Goal: Task Accomplishment & Management: Manage account settings

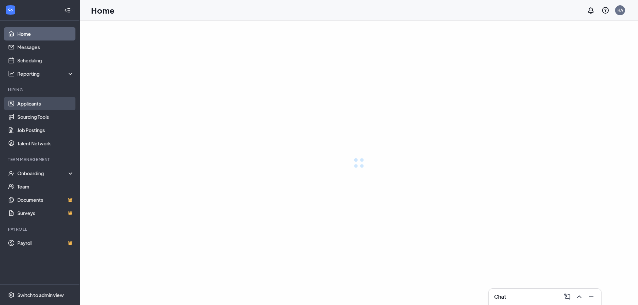
click at [36, 102] on link "Applicants" at bounding box center [45, 103] width 57 height 13
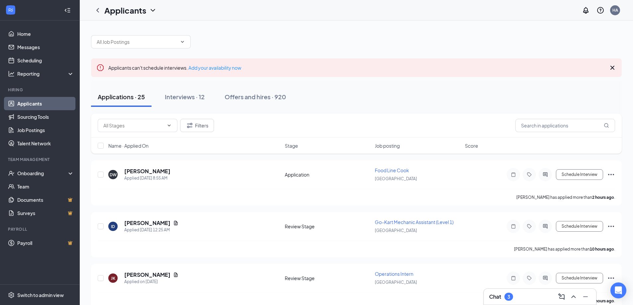
click at [492, 291] on div "Chat 3" at bounding box center [540, 297] width 112 height 16
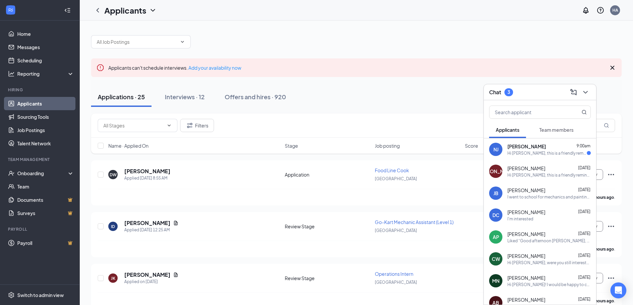
click at [553, 151] on div "Hi [PERSON_NAME], this is a friendly reminder. Your meeting with NASCAR SpeedPa…" at bounding box center [546, 153] width 79 height 6
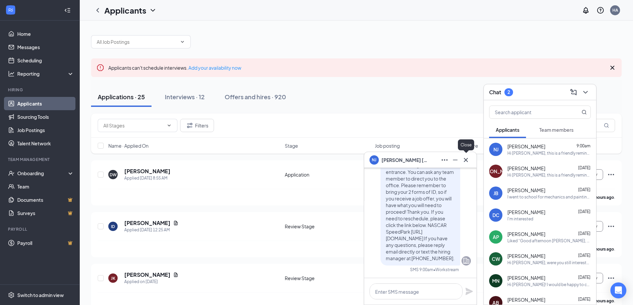
click at [466, 157] on icon "Cross" at bounding box center [466, 160] width 8 height 8
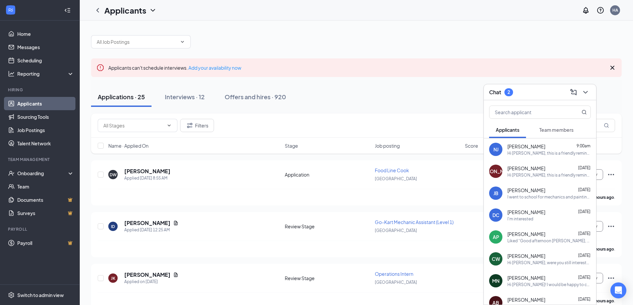
click at [556, 129] on span "Team members" at bounding box center [556, 130] width 34 height 6
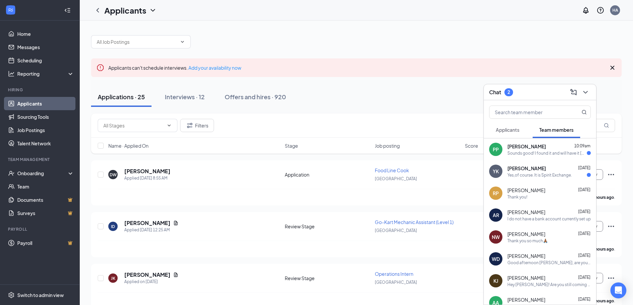
click at [521, 153] on div "Sounds good! I found it and will have it [DATE]!" at bounding box center [546, 153] width 79 height 6
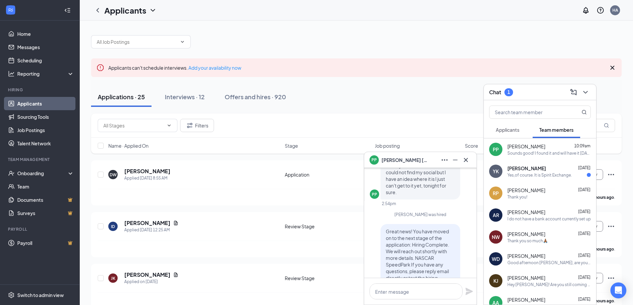
scroll to position [-199, 0]
click at [468, 162] on icon "Cross" at bounding box center [466, 160] width 8 height 8
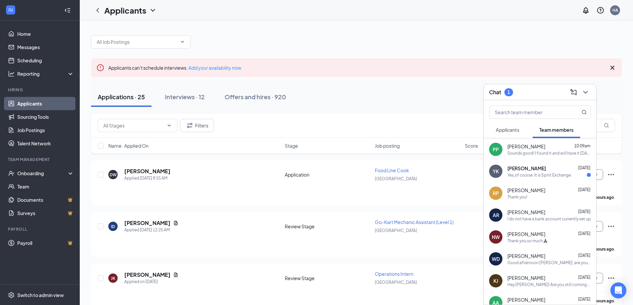
click at [556, 174] on div "Yes,of course. It is Spirit Exchange." at bounding box center [539, 175] width 64 height 6
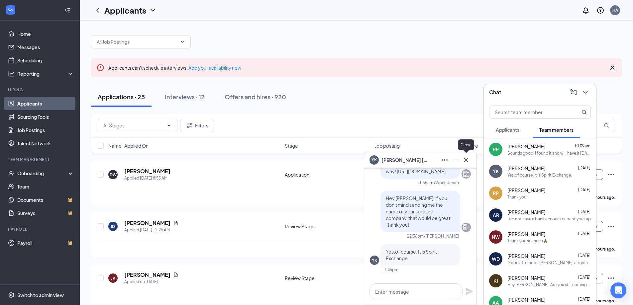
click at [467, 157] on icon "Cross" at bounding box center [466, 160] width 8 height 8
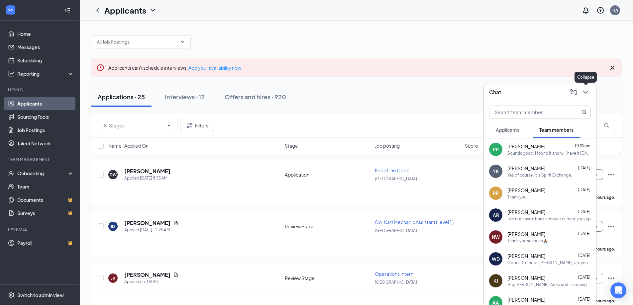
click at [582, 94] on icon "ChevronDown" at bounding box center [585, 92] width 8 height 8
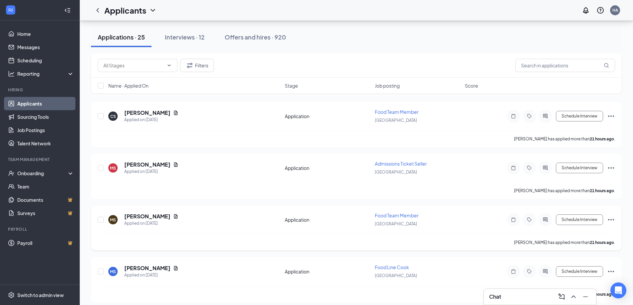
scroll to position [365, 0]
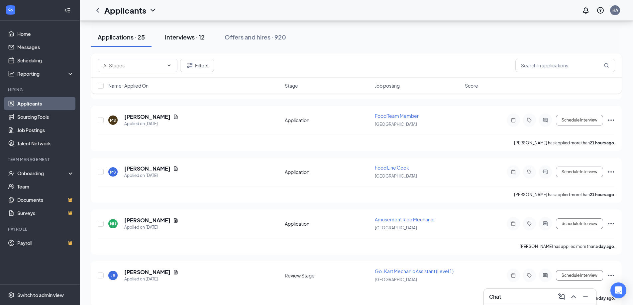
drag, startPoint x: 196, startPoint y: 39, endPoint x: 287, endPoint y: 95, distance: 106.9
click at [196, 40] on div "Interviews · 12" at bounding box center [185, 37] width 40 height 8
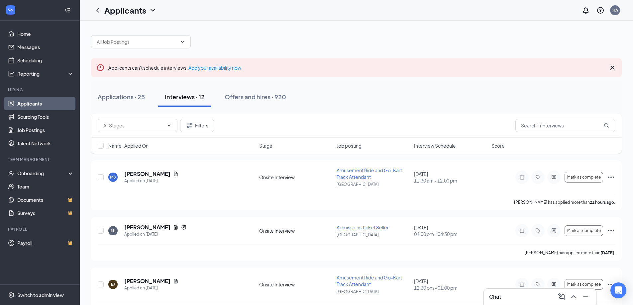
click at [441, 148] on span "Interview Schedule" at bounding box center [435, 145] width 42 height 7
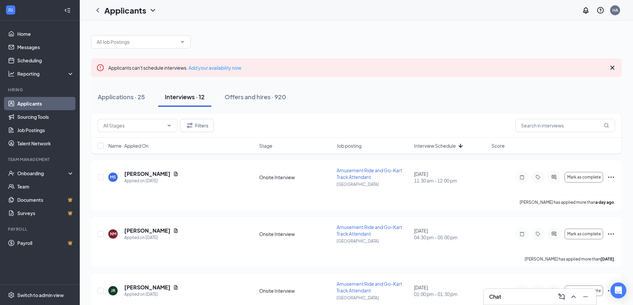
click at [612, 67] on icon "Cross" at bounding box center [612, 68] width 4 height 4
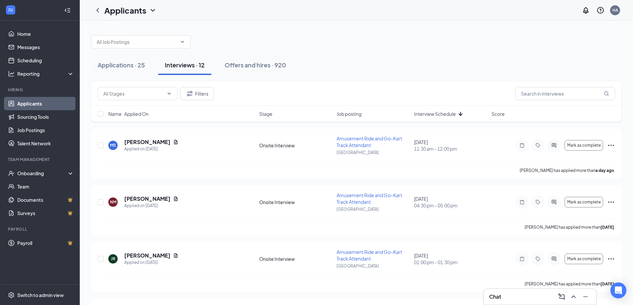
click at [441, 32] on div at bounding box center [356, 39] width 530 height 20
click at [113, 68] on div "Applications · 25" at bounding box center [121, 65] width 47 height 8
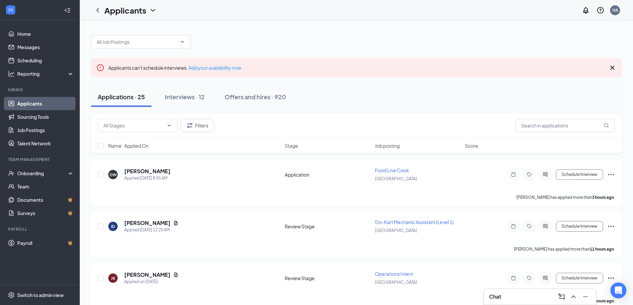
click at [616, 65] on div "Applicants can't schedule interviews. Add your availability now" at bounding box center [356, 67] width 530 height 19
click at [614, 64] on icon "Cross" at bounding box center [612, 68] width 8 height 8
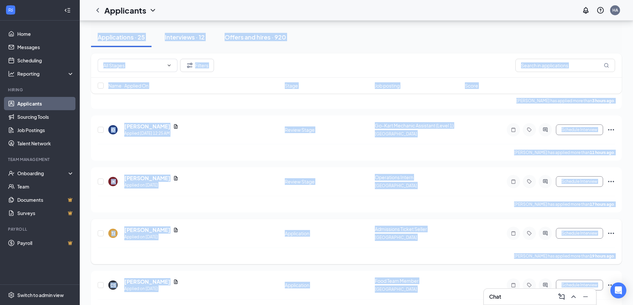
scroll to position [99, 0]
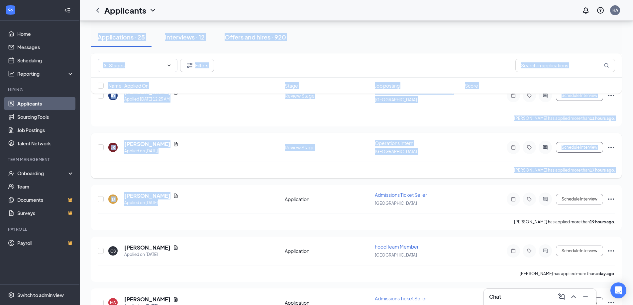
drag, startPoint x: 517, startPoint y: 37, endPoint x: 283, endPoint y: 137, distance: 254.9
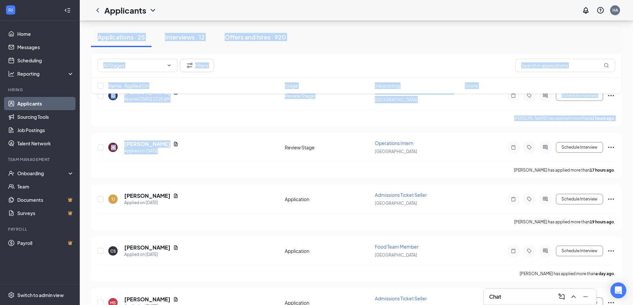
click at [319, 35] on div "Applications · 25 Interviews · 12 Offers and hires · 920" at bounding box center [356, 37] width 530 height 20
click at [371, 40] on div "Applications · 25 Interviews · 12 Offers and hires · 920" at bounding box center [356, 37] width 530 height 20
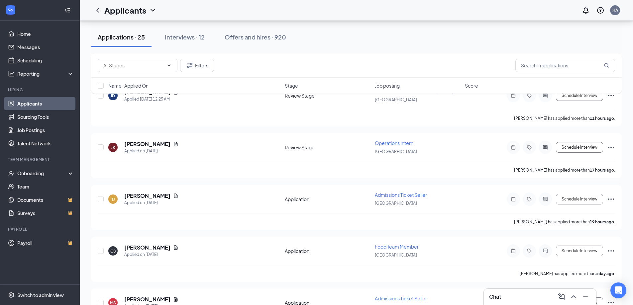
click at [371, 40] on div "Applications · 25 Interviews · 12 Offers and hires · 920" at bounding box center [356, 37] width 530 height 20
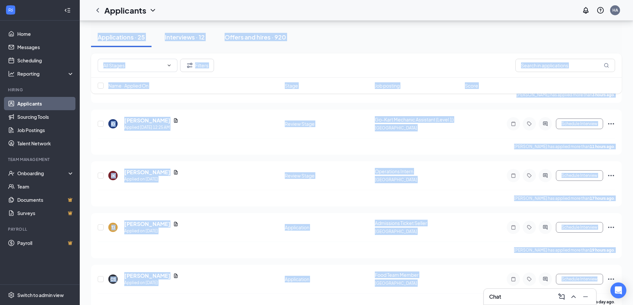
scroll to position [117, 0]
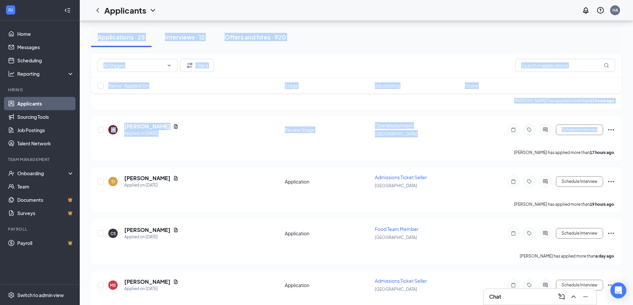
drag, startPoint x: 397, startPoint y: 29, endPoint x: 299, endPoint y: 5, distance: 101.4
click at [317, 45] on div "Applications · 25 Interviews · 12 Offers and hires · 920" at bounding box center [356, 37] width 530 height 20
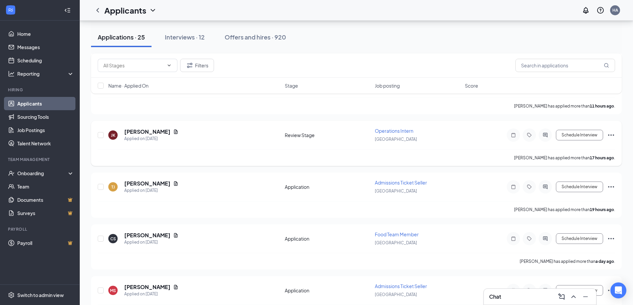
scroll to position [67, 0]
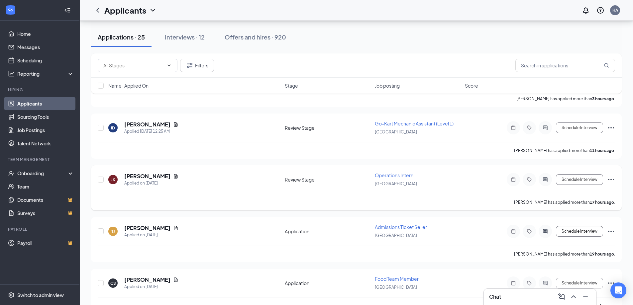
drag, startPoint x: 280, startPoint y: 112, endPoint x: 281, endPoint y: 231, distance: 119.2
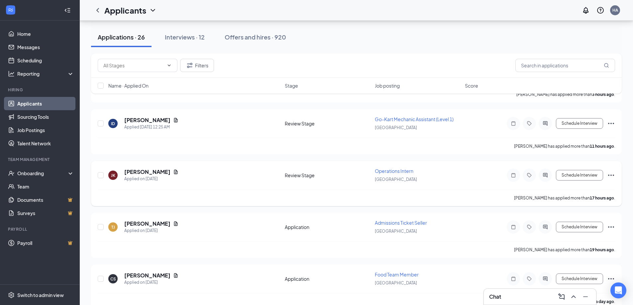
scroll to position [66, 0]
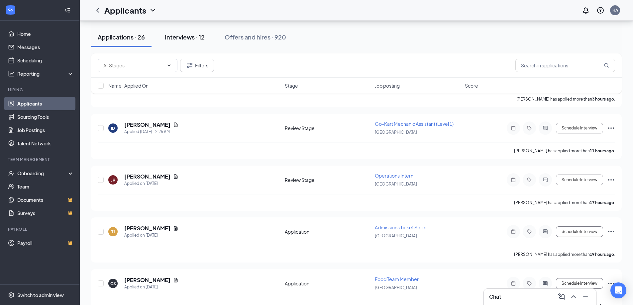
click at [195, 39] on div "Interviews · 12" at bounding box center [185, 37] width 40 height 8
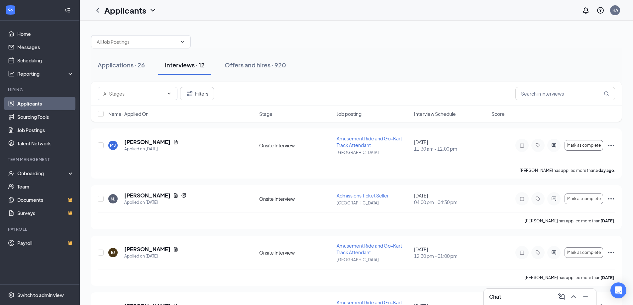
drag, startPoint x: 432, startPoint y: 113, endPoint x: 436, endPoint y: 103, distance: 10.7
click at [432, 114] on span "Interview Schedule" at bounding box center [435, 114] width 42 height 7
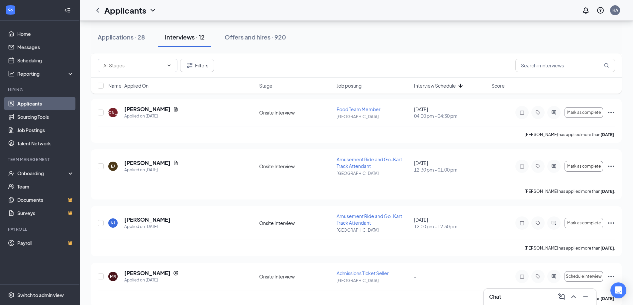
scroll to position [299, 0]
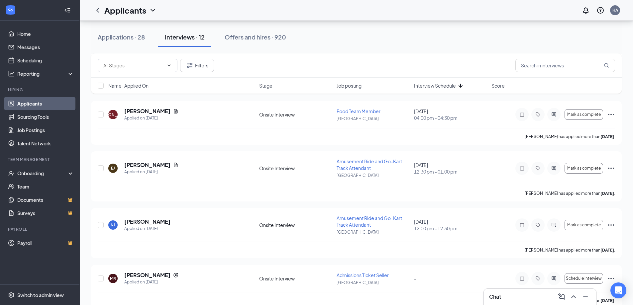
click at [533, 298] on div "Chat" at bounding box center [540, 297] width 102 height 11
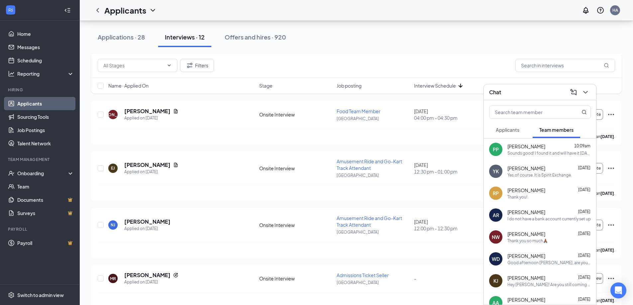
click at [586, 94] on icon "ChevronDown" at bounding box center [585, 92] width 8 height 8
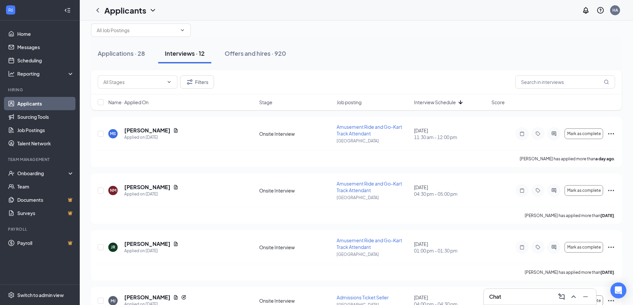
scroll to position [0, 0]
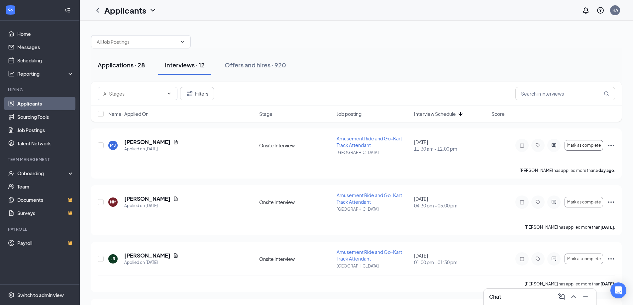
click at [126, 69] on button "Applications · 28" at bounding box center [121, 65] width 60 height 20
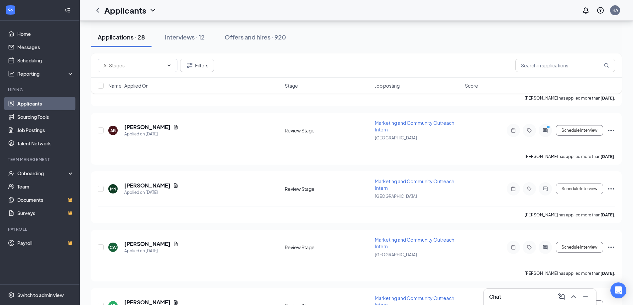
scroll to position [1189, 0]
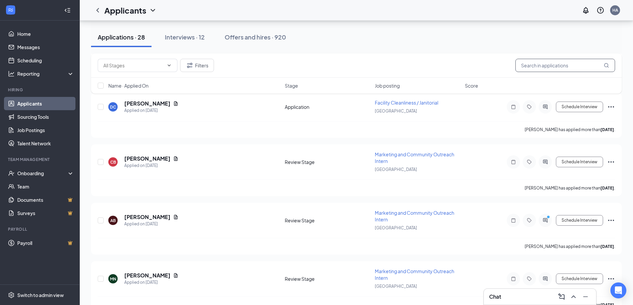
drag, startPoint x: 549, startPoint y: 66, endPoint x: 545, endPoint y: 67, distance: 4.2
click at [549, 67] on input "text" at bounding box center [565, 65] width 100 height 13
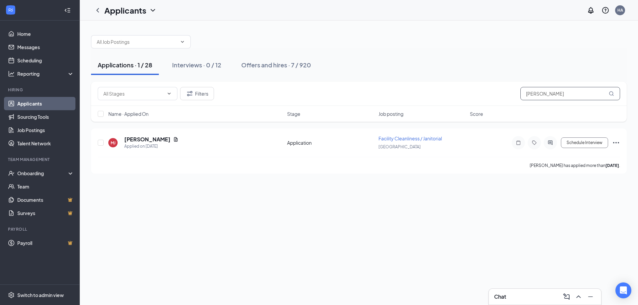
type input "J"
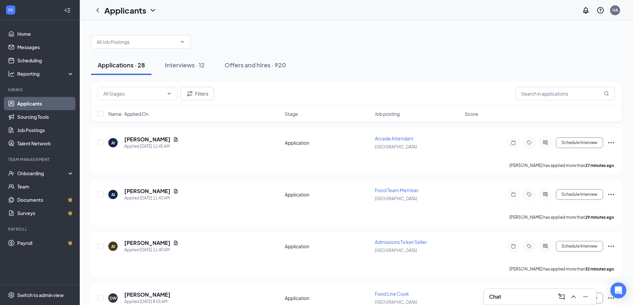
click at [192, 65] on div "Interviews · 12" at bounding box center [185, 65] width 40 height 8
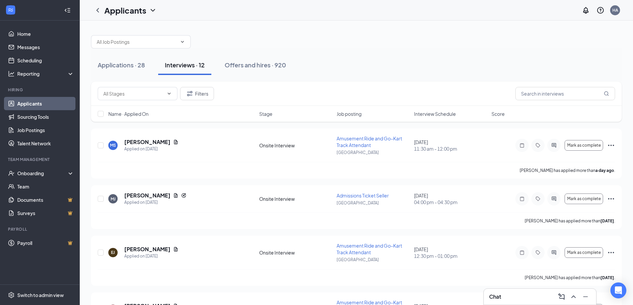
click at [441, 109] on div "Name · Applied On Stage Job posting Interview Schedule Score" at bounding box center [356, 114] width 530 height 16
click at [438, 113] on span "Interview Schedule" at bounding box center [435, 114] width 42 height 7
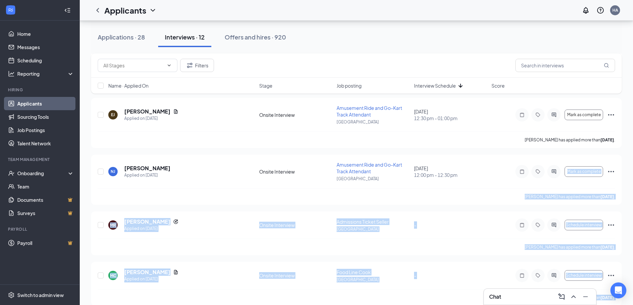
scroll to position [462, 0]
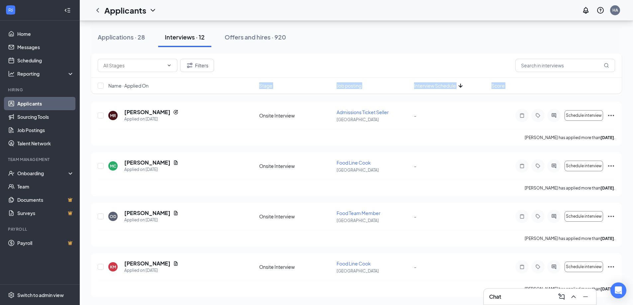
drag, startPoint x: 480, startPoint y: 274, endPoint x: 150, endPoint y: 80, distance: 383.3
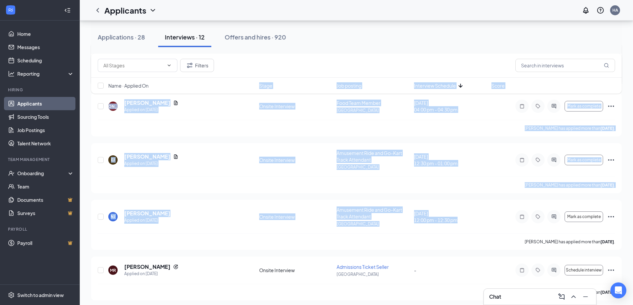
scroll to position [229, 0]
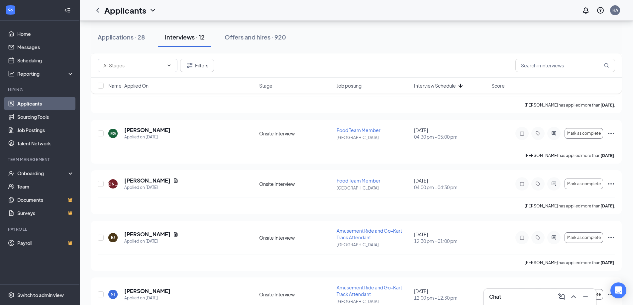
click at [387, 28] on div "Applications · 28 Interviews · 12 Offers and hires · 920" at bounding box center [356, 37] width 530 height 20
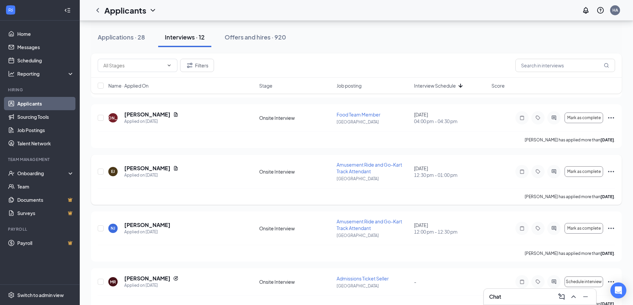
scroll to position [266, 0]
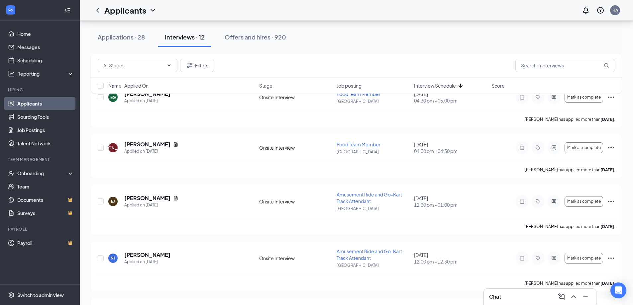
click at [506, 292] on div "Chat" at bounding box center [540, 297] width 102 height 11
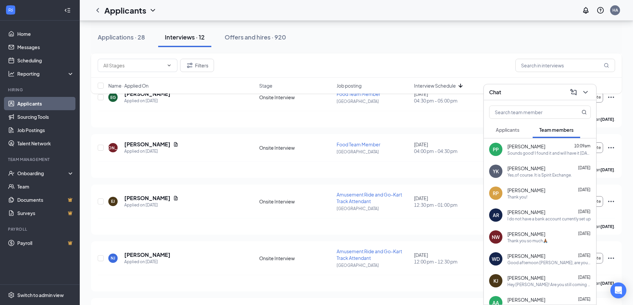
click at [512, 134] on button "Applicants" at bounding box center [507, 130] width 37 height 17
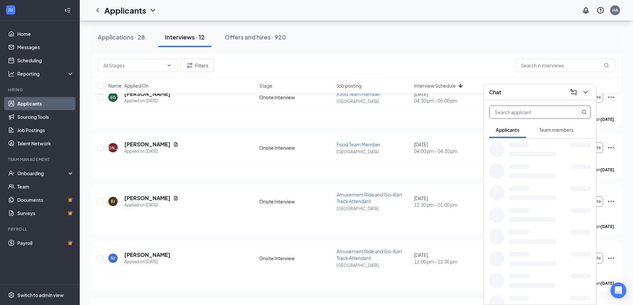
click at [523, 109] on input "text" at bounding box center [528, 112] width 79 height 13
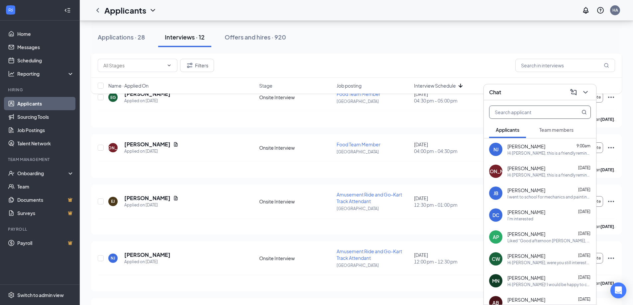
click at [558, 153] on div "Hi [PERSON_NAME], this is a friendly reminder. Your meeting with NASCAR SpeedPa…" at bounding box center [548, 153] width 83 height 6
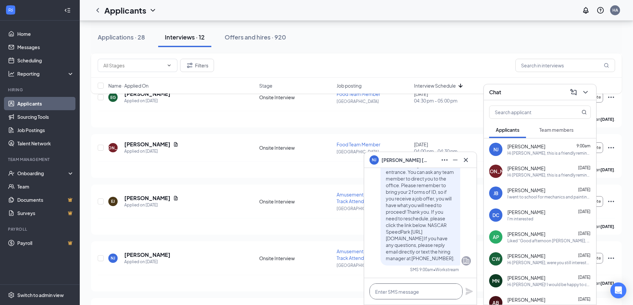
click at [417, 288] on textarea at bounding box center [415, 292] width 93 height 16
type textarea "G"
click at [463, 160] on icon "Cross" at bounding box center [466, 160] width 8 height 8
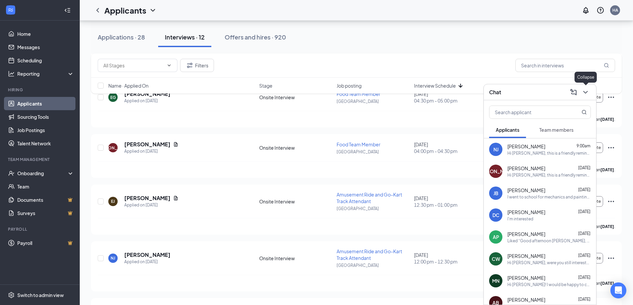
click at [585, 91] on icon "ChevronDown" at bounding box center [585, 92] width 8 height 8
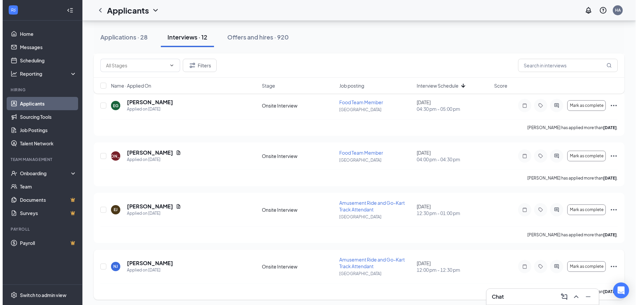
scroll to position [299, 0]
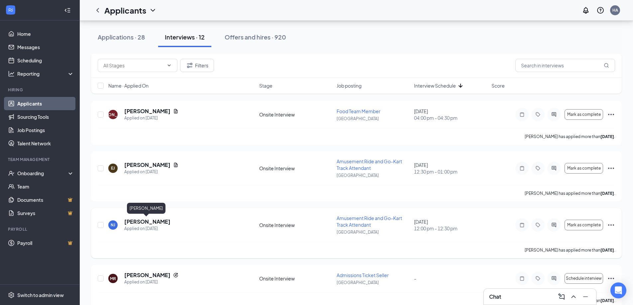
click at [144, 222] on h5 "[PERSON_NAME]" at bounding box center [147, 221] width 46 height 7
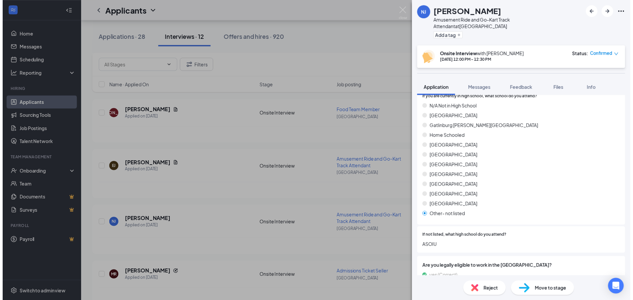
scroll to position [731, 0]
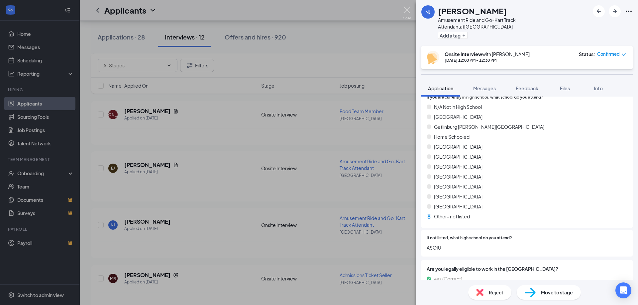
drag, startPoint x: 404, startPoint y: 9, endPoint x: 435, endPoint y: 100, distance: 96.5
click at [404, 10] on img at bounding box center [407, 13] width 8 height 13
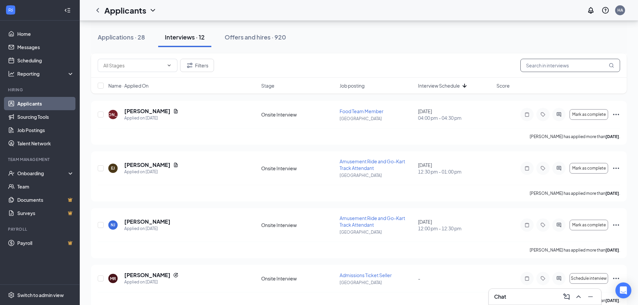
click at [565, 71] on input "text" at bounding box center [570, 65] width 100 height 13
click at [562, 67] on input "text" at bounding box center [570, 65] width 100 height 13
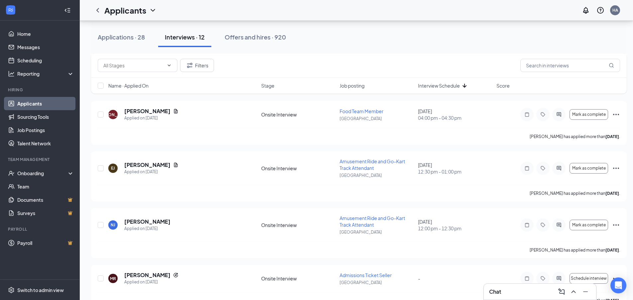
drag, startPoint x: 273, startPoint y: 41, endPoint x: 349, endPoint y: 51, distance: 77.0
click at [273, 42] on button "Offers and hires · 920" at bounding box center [255, 37] width 75 height 20
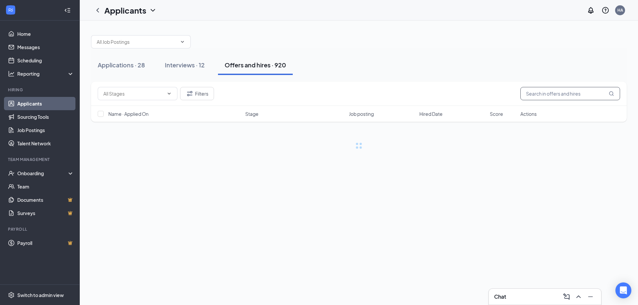
click at [530, 94] on input "text" at bounding box center [570, 93] width 100 height 13
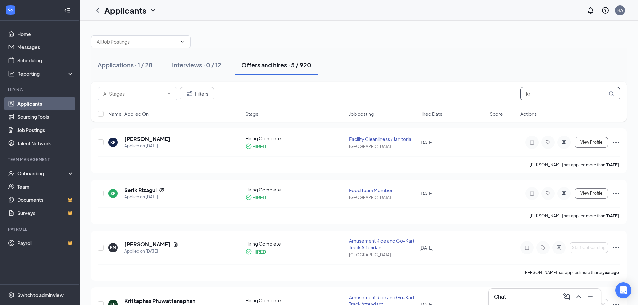
type input "k"
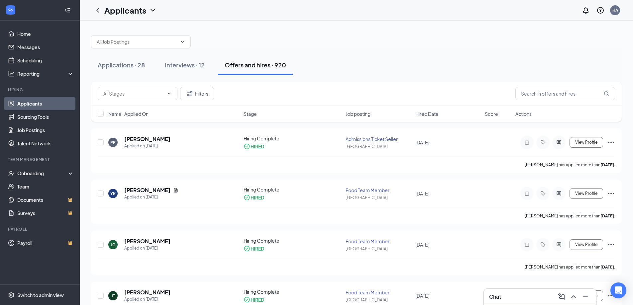
drag, startPoint x: 197, startPoint y: 67, endPoint x: 637, endPoint y: 70, distance: 440.4
click at [197, 67] on div "Interviews · 12" at bounding box center [185, 65] width 40 height 8
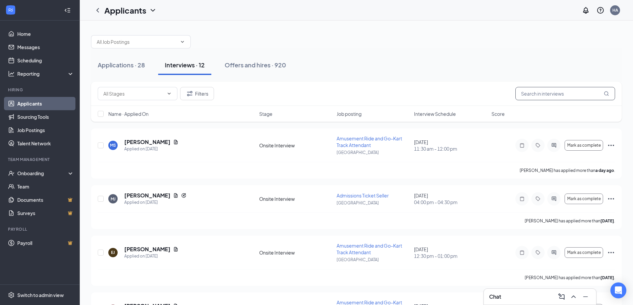
drag, startPoint x: 450, startPoint y: 114, endPoint x: 523, endPoint y: 90, distance: 77.1
click at [450, 115] on span "Interview Schedule" at bounding box center [435, 114] width 42 height 7
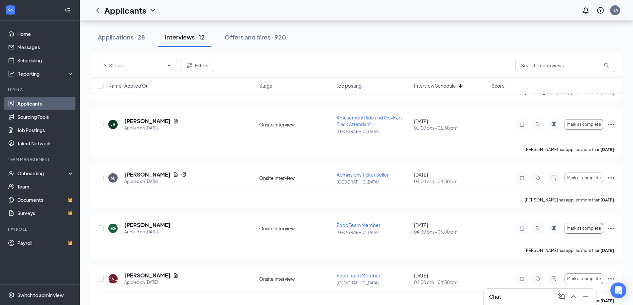
scroll to position [133, 0]
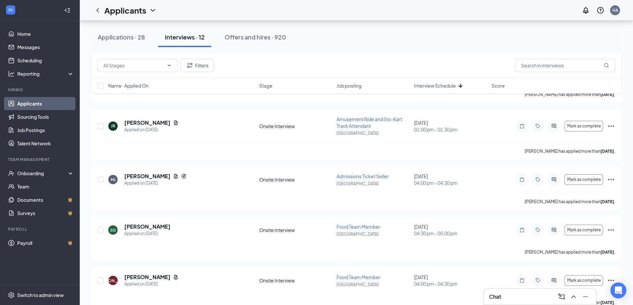
click at [443, 37] on div "Applications · 28 Interviews · 12 Offers and hires · 920" at bounding box center [356, 37] width 530 height 20
drag, startPoint x: 442, startPoint y: 38, endPoint x: 444, endPoint y: 34, distance: 4.9
click at [442, 38] on div "Applications · 28 Interviews · 12 Offers and hires · 920" at bounding box center [356, 37] width 530 height 20
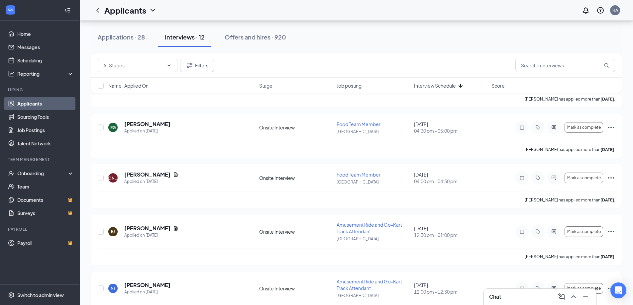
scroll to position [299, 0]
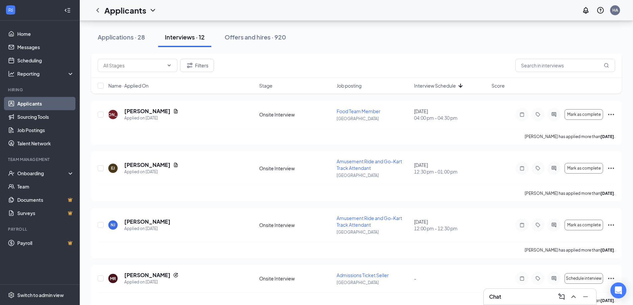
drag, startPoint x: 302, startPoint y: 211, endPoint x: 493, endPoint y: 50, distance: 249.6
click at [493, 49] on div "Applications · 28 Interviews · 12 Offers and hires · 920" at bounding box center [356, 37] width 530 height 33
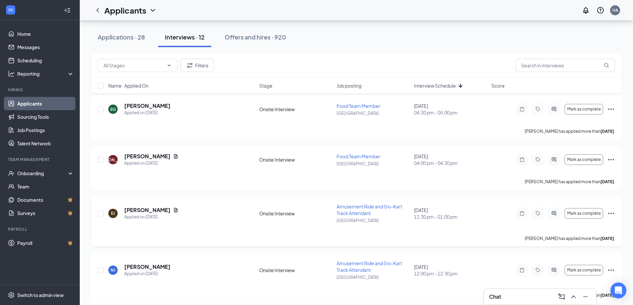
scroll to position [266, 0]
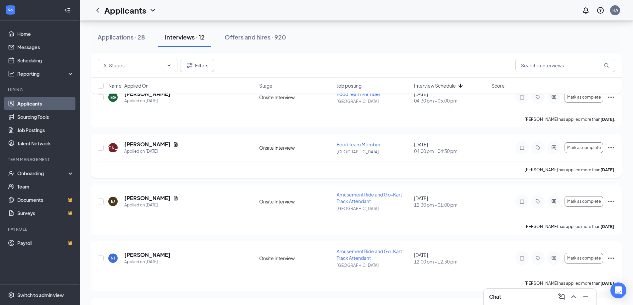
drag, startPoint x: 391, startPoint y: 50, endPoint x: 442, endPoint y: 173, distance: 133.8
click at [391, 50] on div "Applications · 28 Interviews · 12 Offers and hires · 920" at bounding box center [356, 37] width 530 height 33
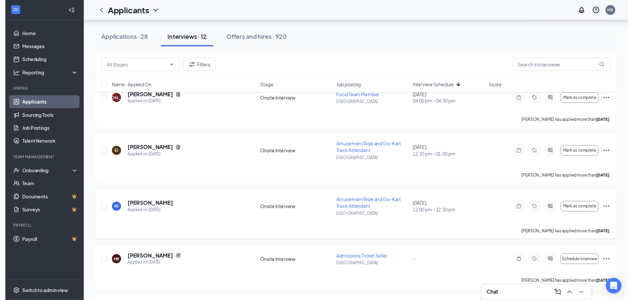
scroll to position [299, 0]
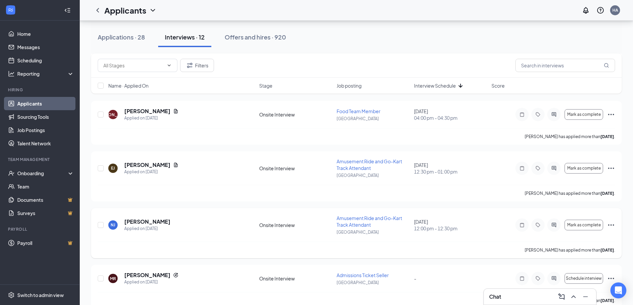
click at [611, 225] on icon "Ellipses" at bounding box center [611, 225] width 6 height 1
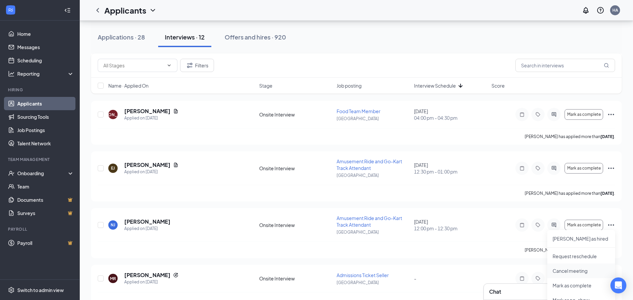
scroll to position [1, 0]
click at [541, 42] on div "Applications · 28 Interviews · 12 Offers and hires · 920" at bounding box center [356, 37] width 530 height 20
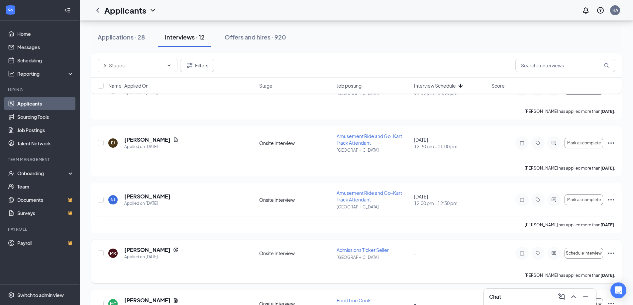
scroll to position [366, 0]
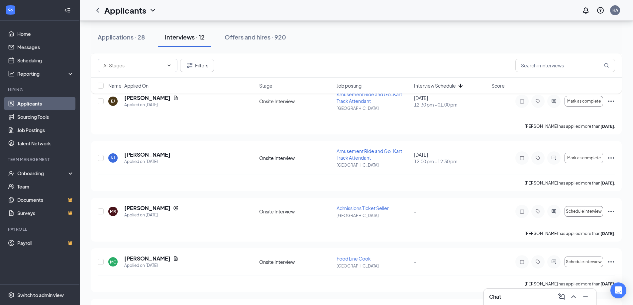
click at [490, 295] on h3 "Chat" at bounding box center [495, 296] width 12 height 7
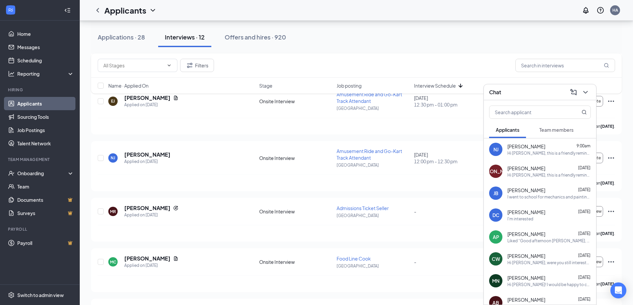
click at [534, 150] on div "[PERSON_NAME] 9:00am Hi [PERSON_NAME], this is a friendly reminder. Your meetin…" at bounding box center [548, 149] width 83 height 13
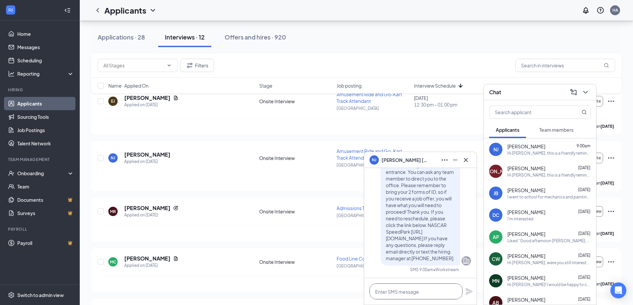
click at [391, 298] on textarea at bounding box center [415, 292] width 93 height 16
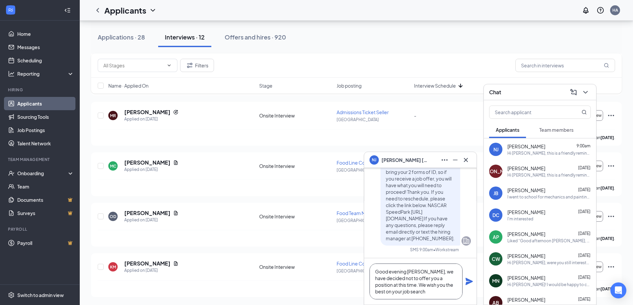
scroll to position [0, 0]
click at [385, 280] on textarea "Good evening [PERSON_NAME], we have decided not to offer you a position at this…" at bounding box center [415, 282] width 93 height 36
click at [428, 297] on textarea "Good evening [PERSON_NAME], we have decided not to offer you a position at this…" at bounding box center [415, 282] width 93 height 36
click at [396, 285] on textarea "Good evening [PERSON_NAME], we have decided not to offer you a position at this…" at bounding box center [415, 282] width 93 height 36
click at [379, 270] on textarea "Good evening [PERSON_NAME], we have decided not to offer you a position at this…" at bounding box center [415, 282] width 93 height 36
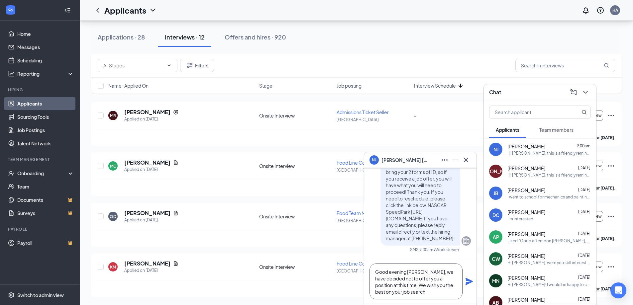
click at [411, 275] on textarea "Good evening [PERSON_NAME], we have decided not to offer you a position at this…" at bounding box center [415, 282] width 93 height 36
click at [427, 296] on textarea "Good evening [PERSON_NAME], we have decided not to offer you a position at this…" at bounding box center [415, 282] width 93 height 36
click at [373, 273] on textarea "Good evening [PERSON_NAME], we have decided not to offer you a position at this…" at bounding box center [415, 282] width 93 height 36
type textarea "Good evening [PERSON_NAME], we have decided not to offer you a position at this…"
drag, startPoint x: 468, startPoint y: 159, endPoint x: 473, endPoint y: 156, distance: 6.6
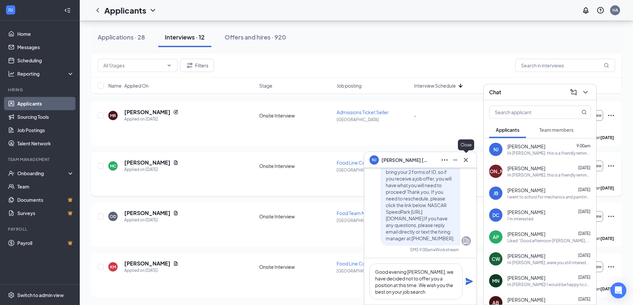
click at [468, 159] on icon "Cross" at bounding box center [466, 160] width 8 height 8
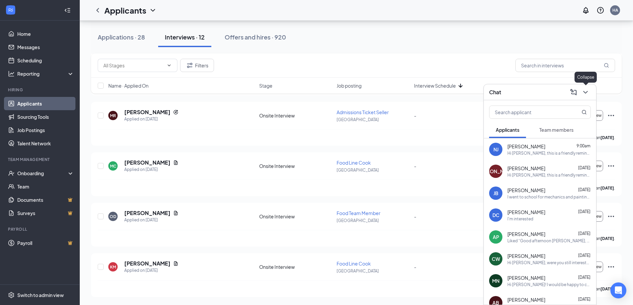
click at [585, 92] on icon "ChevronDown" at bounding box center [585, 92] width 4 height 3
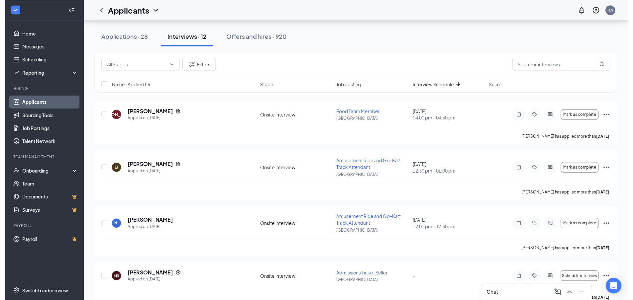
scroll to position [329, 0]
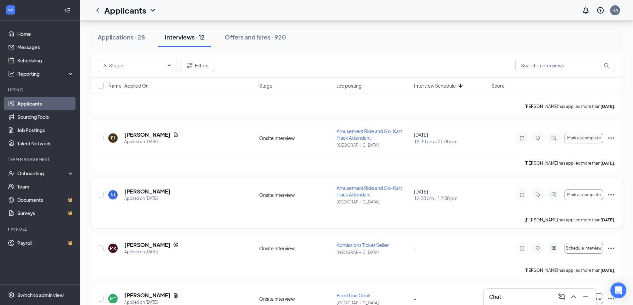
click at [613, 196] on icon "Ellipses" at bounding box center [611, 195] width 8 height 8
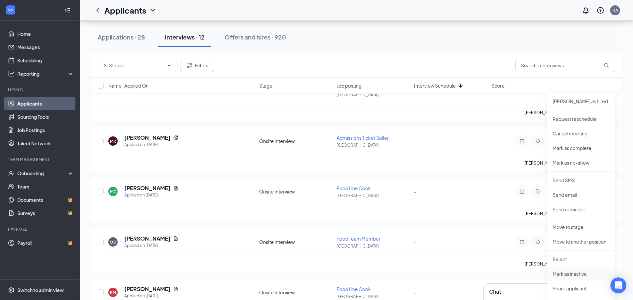
scroll to position [467, 0]
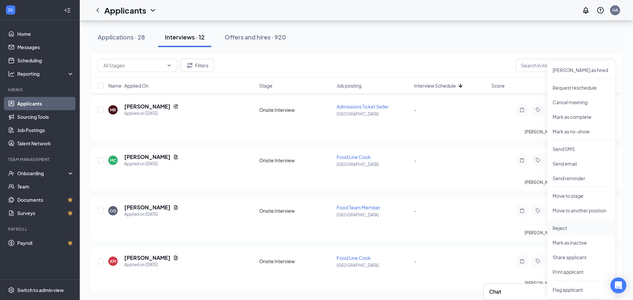
click at [584, 234] on li "Reject" at bounding box center [581, 228] width 68 height 15
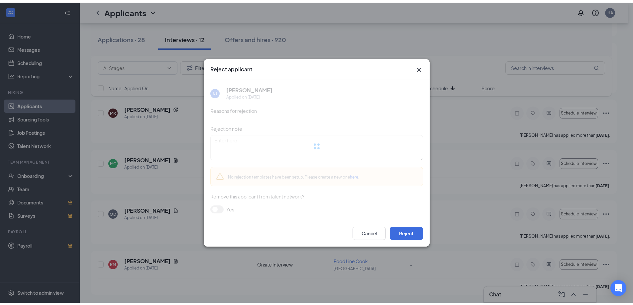
scroll to position [0, 0]
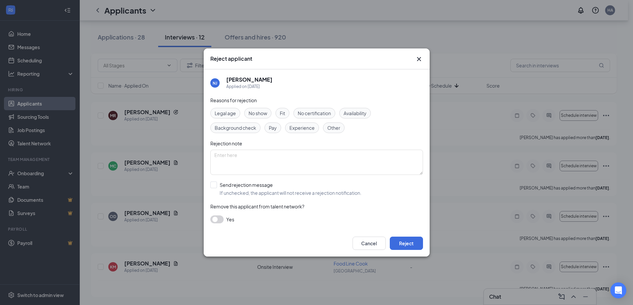
click at [343, 113] on div "Availability" at bounding box center [355, 113] width 32 height 11
click at [215, 188] on input "Send rejection message If unchecked, the applicant will not receive a rejection…" at bounding box center [285, 189] width 151 height 15
checkbox input "true"
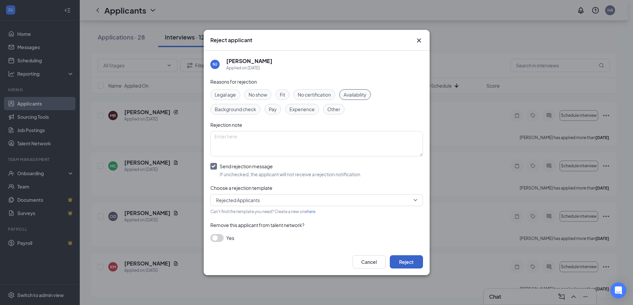
click at [417, 264] on button "Reject" at bounding box center [406, 261] width 33 height 13
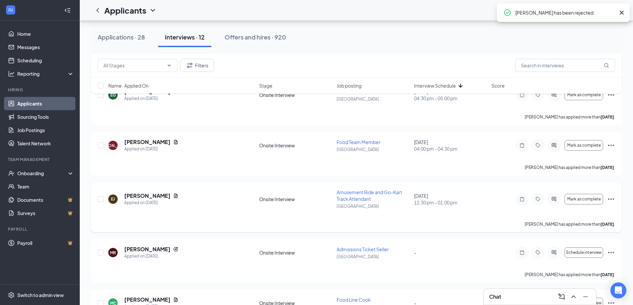
scroll to position [229, 0]
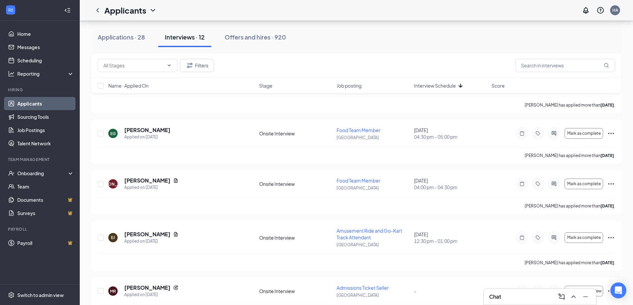
click at [526, 297] on div "Chat" at bounding box center [540, 297] width 102 height 11
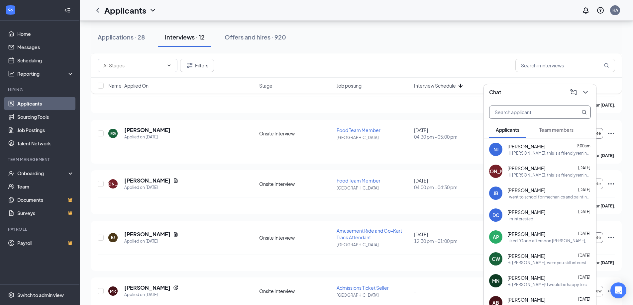
click at [520, 114] on input "text" at bounding box center [528, 112] width 79 height 13
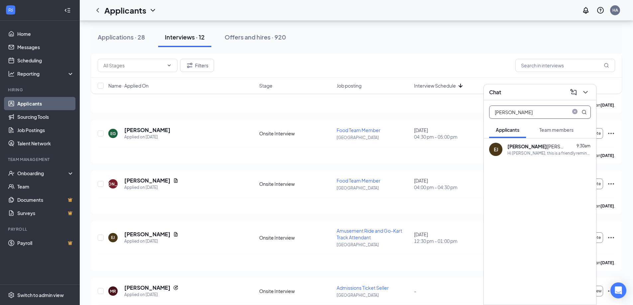
type input "[PERSON_NAME]"
drag, startPoint x: 528, startPoint y: 152, endPoint x: 527, endPoint y: 157, distance: 5.0
click at [527, 155] on div "Hi [PERSON_NAME], this is a friendly reminder. Your meeting with NASCAR SpeedPa…" at bounding box center [548, 153] width 83 height 6
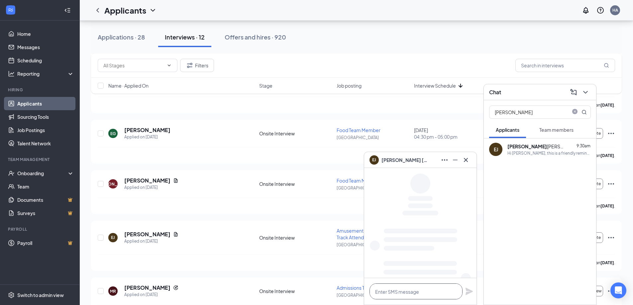
drag, startPoint x: 422, startPoint y: 284, endPoint x: 434, endPoint y: 283, distance: 12.4
click at [423, 285] on textarea at bounding box center [415, 292] width 93 height 16
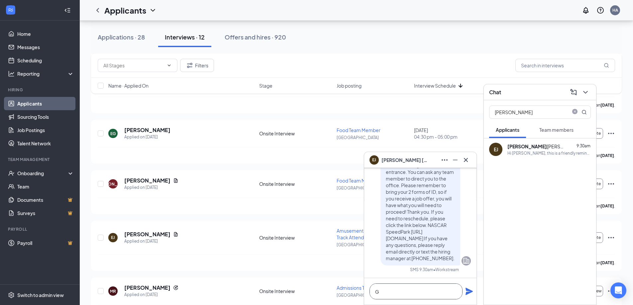
scroll to position [0, 0]
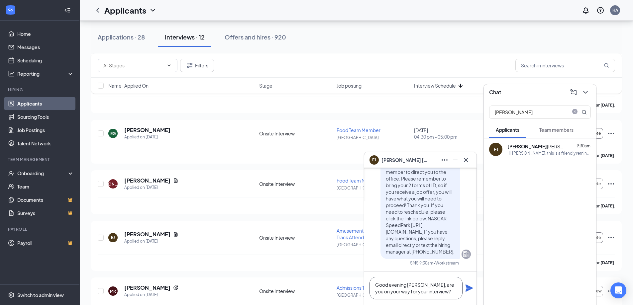
type textarea "Good evening [PERSON_NAME], are you on your way for your interview?"
click at [466, 288] on icon "Plane" at bounding box center [469, 288] width 8 height 8
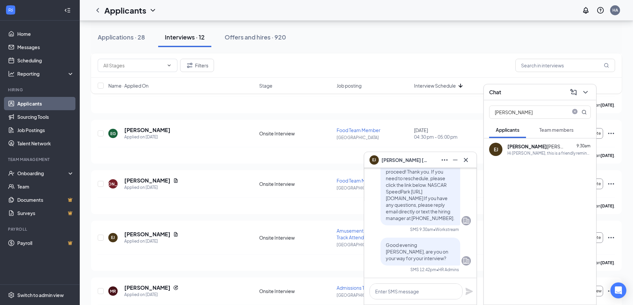
scroll to position [0, 0]
click at [463, 161] on icon "Cross" at bounding box center [466, 160] width 8 height 8
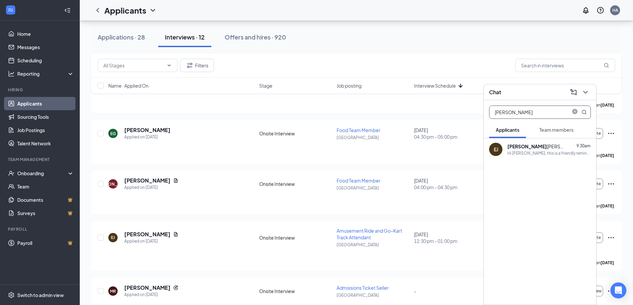
drag, startPoint x: 537, startPoint y: 112, endPoint x: 412, endPoint y: 72, distance: 130.9
click at [397, 98] on div "Chat [PERSON_NAME] Team members [PERSON_NAME] 9:30am Hi [PERSON_NAME], this is …" at bounding box center [356, 136] width 553 height 690
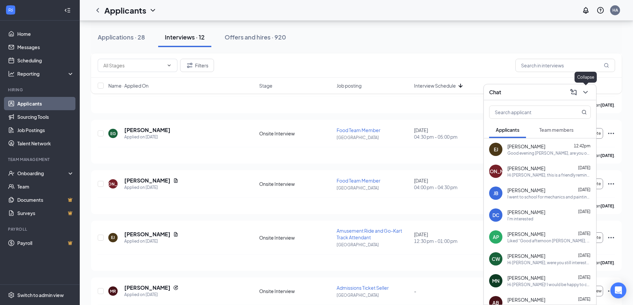
click at [583, 93] on icon "ChevronDown" at bounding box center [585, 92] width 8 height 8
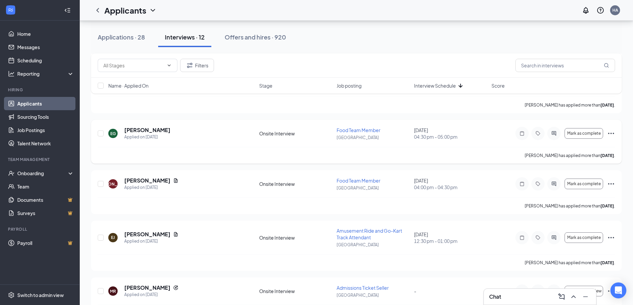
scroll to position [196, 0]
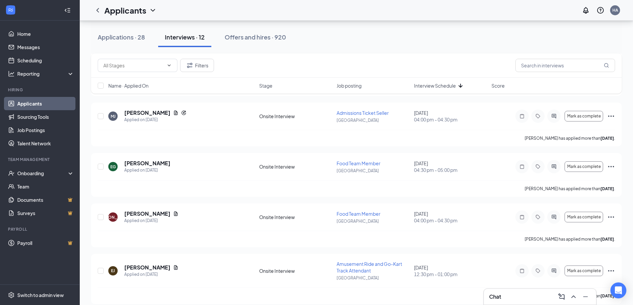
click at [494, 297] on h3 "Chat" at bounding box center [495, 296] width 12 height 7
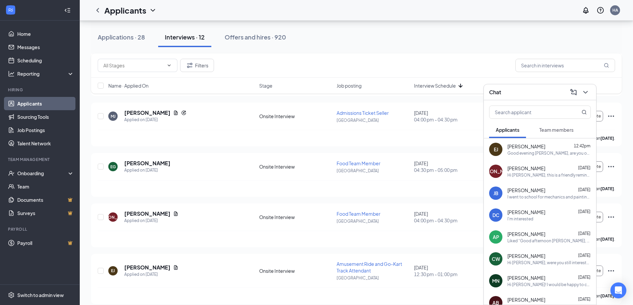
click at [589, 92] on div "Chat" at bounding box center [540, 92] width 112 height 16
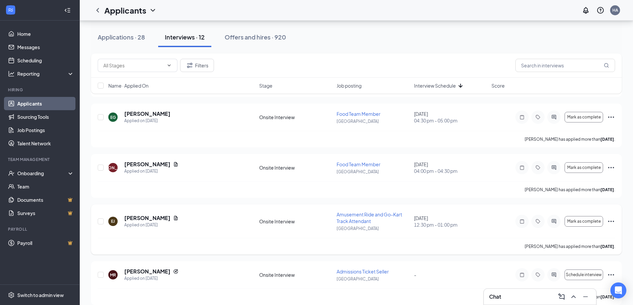
scroll to position [234, 0]
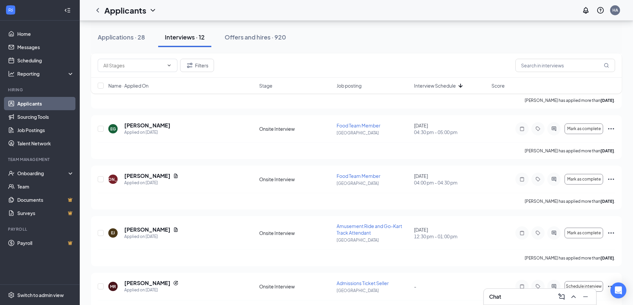
click at [440, 43] on div "Applications · 28 Interviews · 12 Offers and hires · 920" at bounding box center [356, 37] width 530 height 20
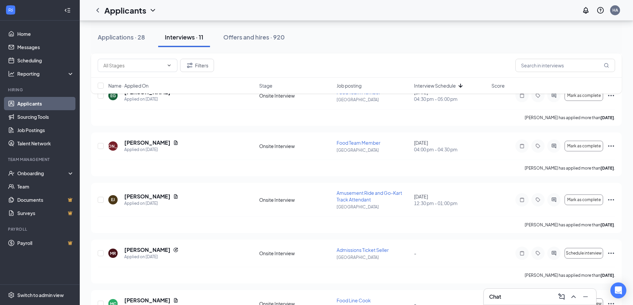
click at [524, 295] on div "Chat" at bounding box center [540, 297] width 102 height 11
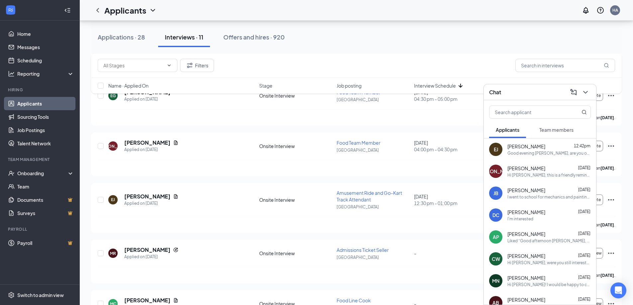
click at [560, 151] on div "Good evening [PERSON_NAME], are you on your way for your interview?" at bounding box center [548, 153] width 83 height 6
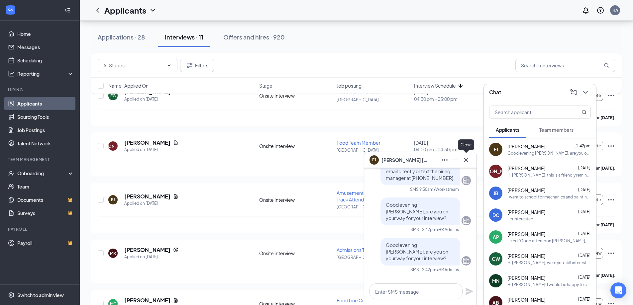
click at [470, 159] on button at bounding box center [465, 160] width 11 height 11
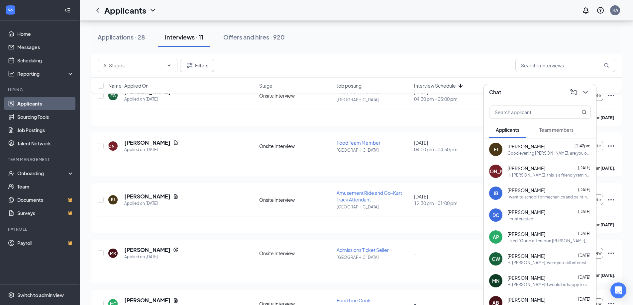
click at [567, 133] on div "Team members" at bounding box center [556, 130] width 34 height 7
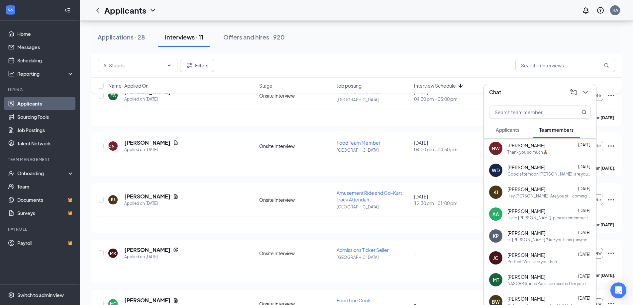
scroll to position [0, 0]
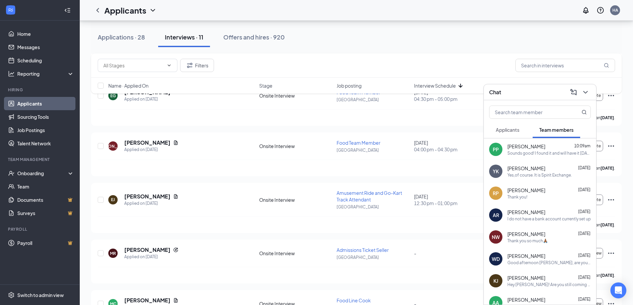
click at [563, 151] on div "Sounds good! I found it and will have it [DATE]!" at bounding box center [548, 153] width 83 height 6
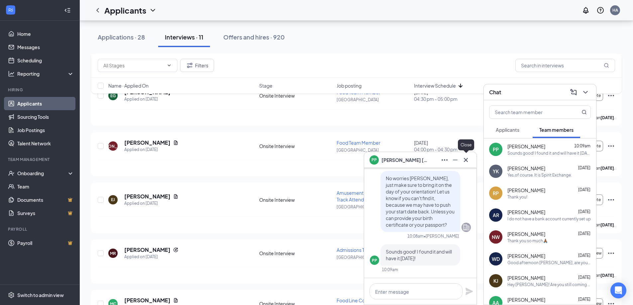
click at [467, 162] on icon "Cross" at bounding box center [466, 160] width 8 height 8
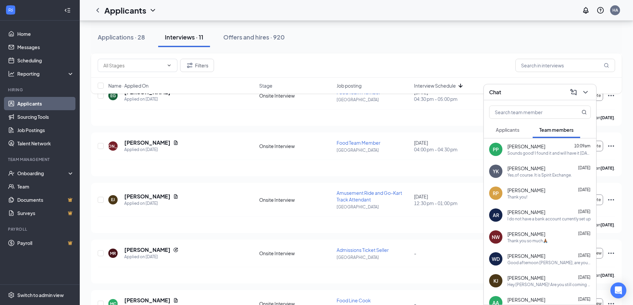
click at [586, 95] on icon "ChevronDown" at bounding box center [585, 92] width 8 height 8
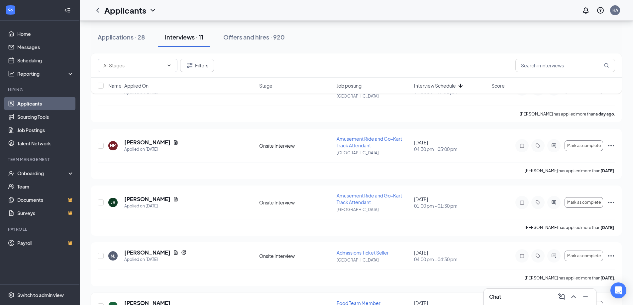
scroll to position [33, 0]
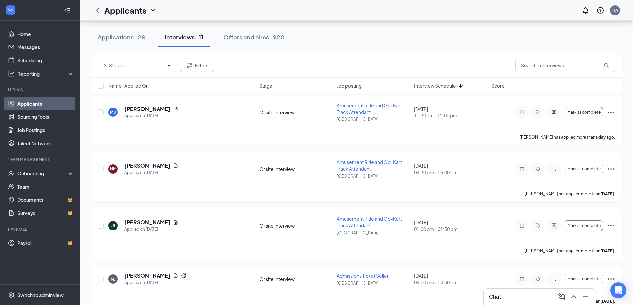
click at [327, 200] on div "[PERSON_NAME] has applied more than [DATE] ." at bounding box center [356, 194] width 517 height 17
click at [391, 45] on div "Applications · 28 Interviews · 11 Offers and hires · 920" at bounding box center [356, 37] width 530 height 20
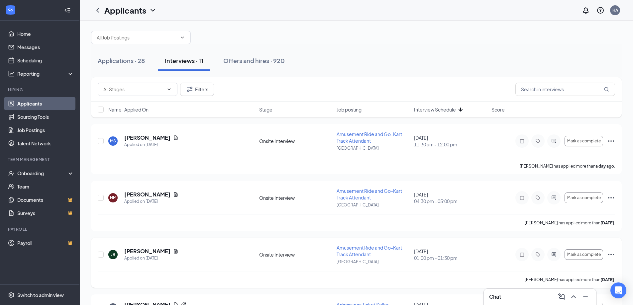
scroll to position [0, 0]
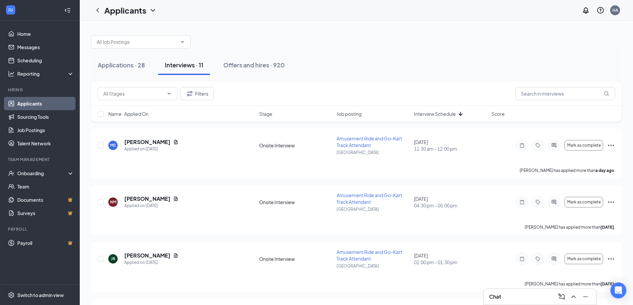
click at [365, 40] on div at bounding box center [356, 39] width 530 height 20
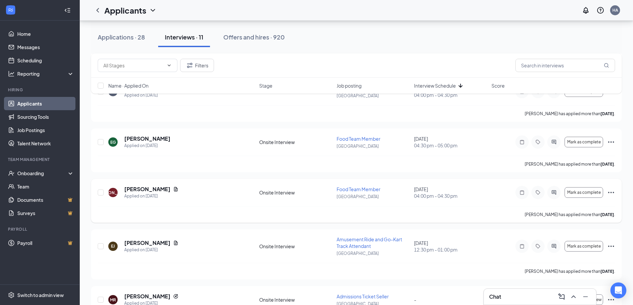
scroll to position [232, 0]
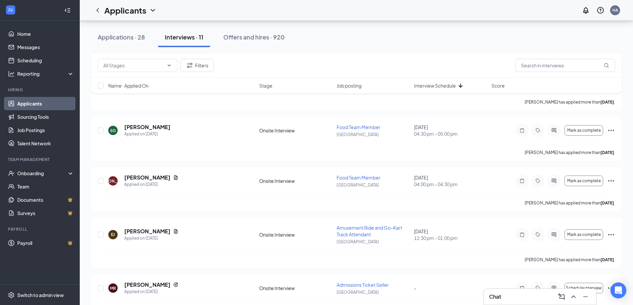
drag, startPoint x: 500, startPoint y: 285, endPoint x: 500, endPoint y: 295, distance: 10.3
click at [499, 291] on div "Chat Applications · 28 Interviews · 11 Offers and hires · 920 Filters Name · Ap…" at bounding box center [356, 133] width 553 height 690
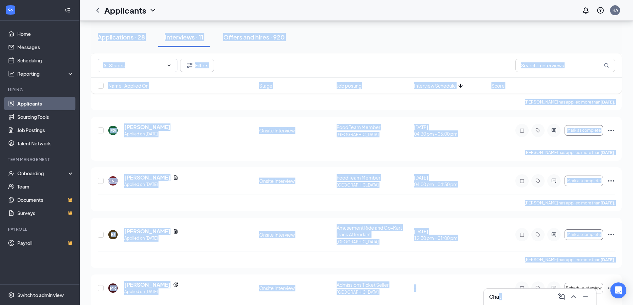
click at [500, 295] on h3 "Chat" at bounding box center [495, 296] width 12 height 7
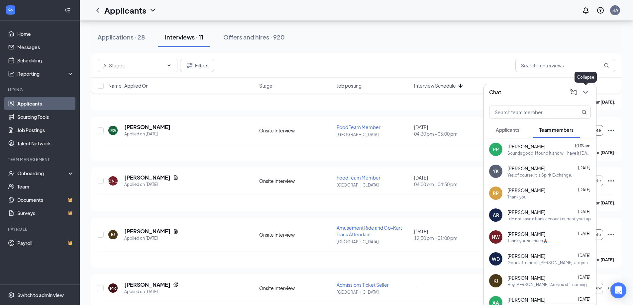
click at [582, 89] on icon "ChevronDown" at bounding box center [585, 92] width 8 height 8
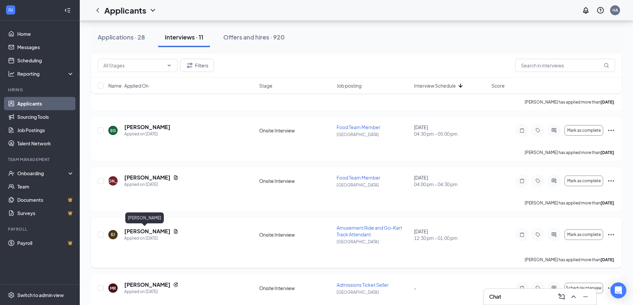
click at [138, 231] on h5 "[PERSON_NAME]" at bounding box center [147, 231] width 46 height 7
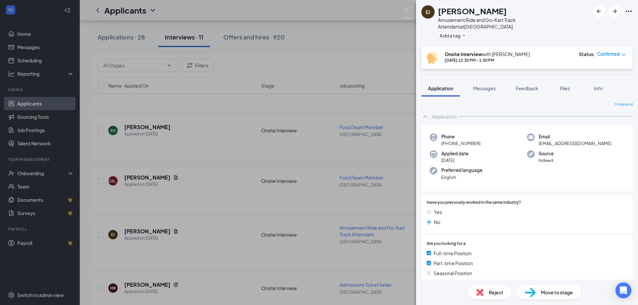
click at [353, 46] on div "[PERSON_NAME] Amusement Ride and Go-Kart Track Attendant at [GEOGRAPHIC_DATA] A…" at bounding box center [319, 152] width 638 height 305
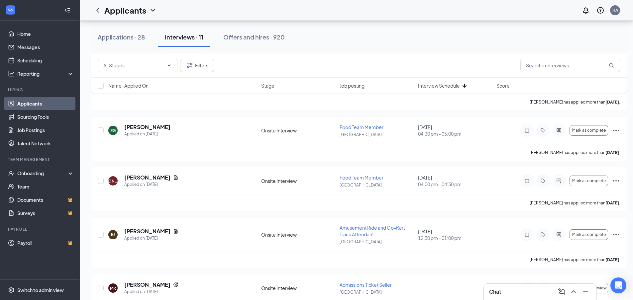
click at [404, 9] on div "Applicants HA" at bounding box center [356, 10] width 553 height 21
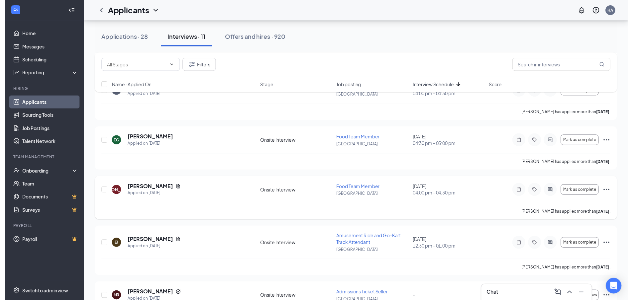
scroll to position [232, 0]
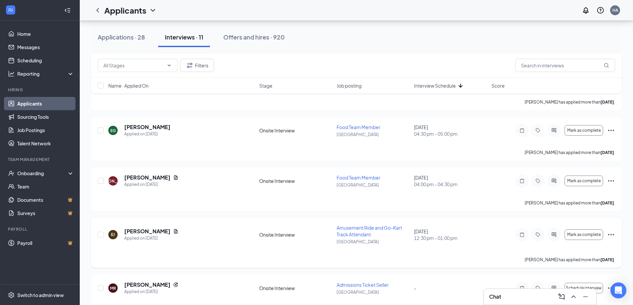
click at [612, 235] on icon "Ellipses" at bounding box center [611, 235] width 8 height 8
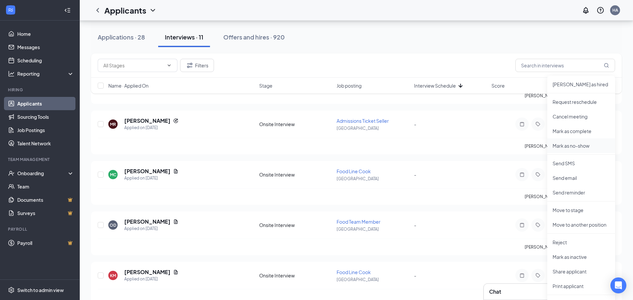
scroll to position [410, 0]
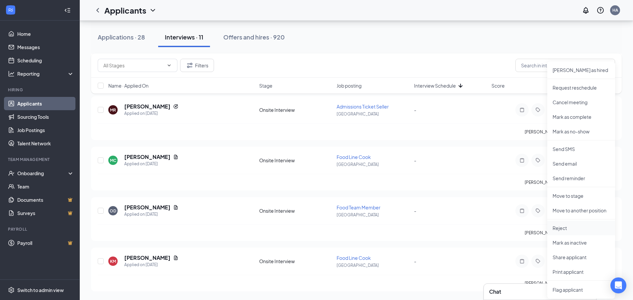
drag, startPoint x: 586, startPoint y: 226, endPoint x: 587, endPoint y: 223, distance: 3.6
click at [587, 223] on li "Reject" at bounding box center [581, 228] width 68 height 15
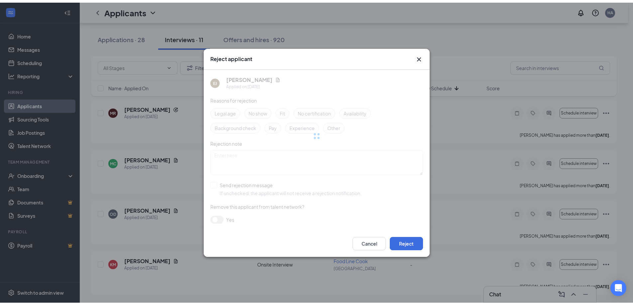
scroll to position [0, 0]
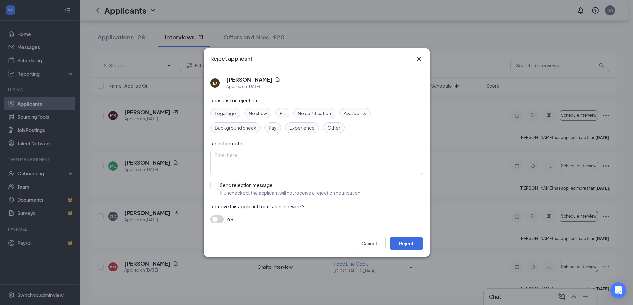
click at [252, 115] on span "No show" at bounding box center [257, 113] width 19 height 7
click at [405, 249] on div "Cancel Reject" at bounding box center [317, 243] width 226 height 27
click at [410, 243] on button "Reject" at bounding box center [406, 243] width 33 height 13
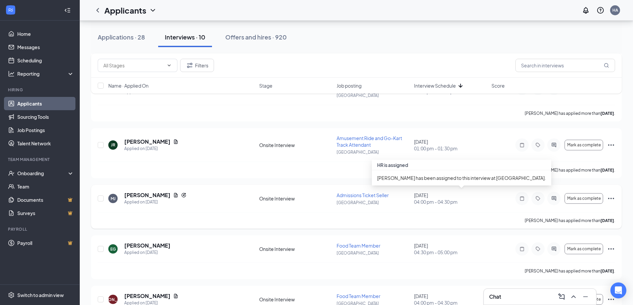
scroll to position [671, 0]
